Goal: Find contact information: Find contact information

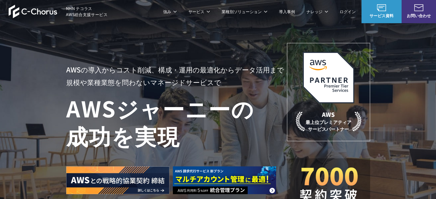
click at [161, 119] on h1 "AWS ジャーニーの 成功を実現" at bounding box center [176, 121] width 221 height 55
click at [213, 129] on h1 "AWS ジャーニーの 成功を実現" at bounding box center [176, 121] width 221 height 55
click at [238, 136] on h1 "AWS ジャーニーの 成功を実現" at bounding box center [176, 121] width 221 height 55
click at [193, 140] on h1 "AWS ジャーニーの 成功を実現" at bounding box center [176, 121] width 221 height 55
click at [175, 139] on h1 "AWS ジャーニーの 成功を実現" at bounding box center [176, 121] width 221 height 55
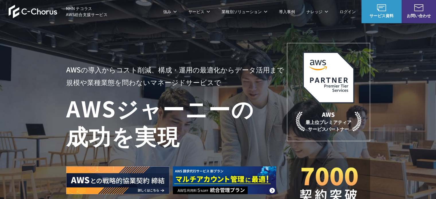
click at [225, 189] on img at bounding box center [224, 180] width 103 height 28
